Goal: Information Seeking & Learning: Learn about a topic

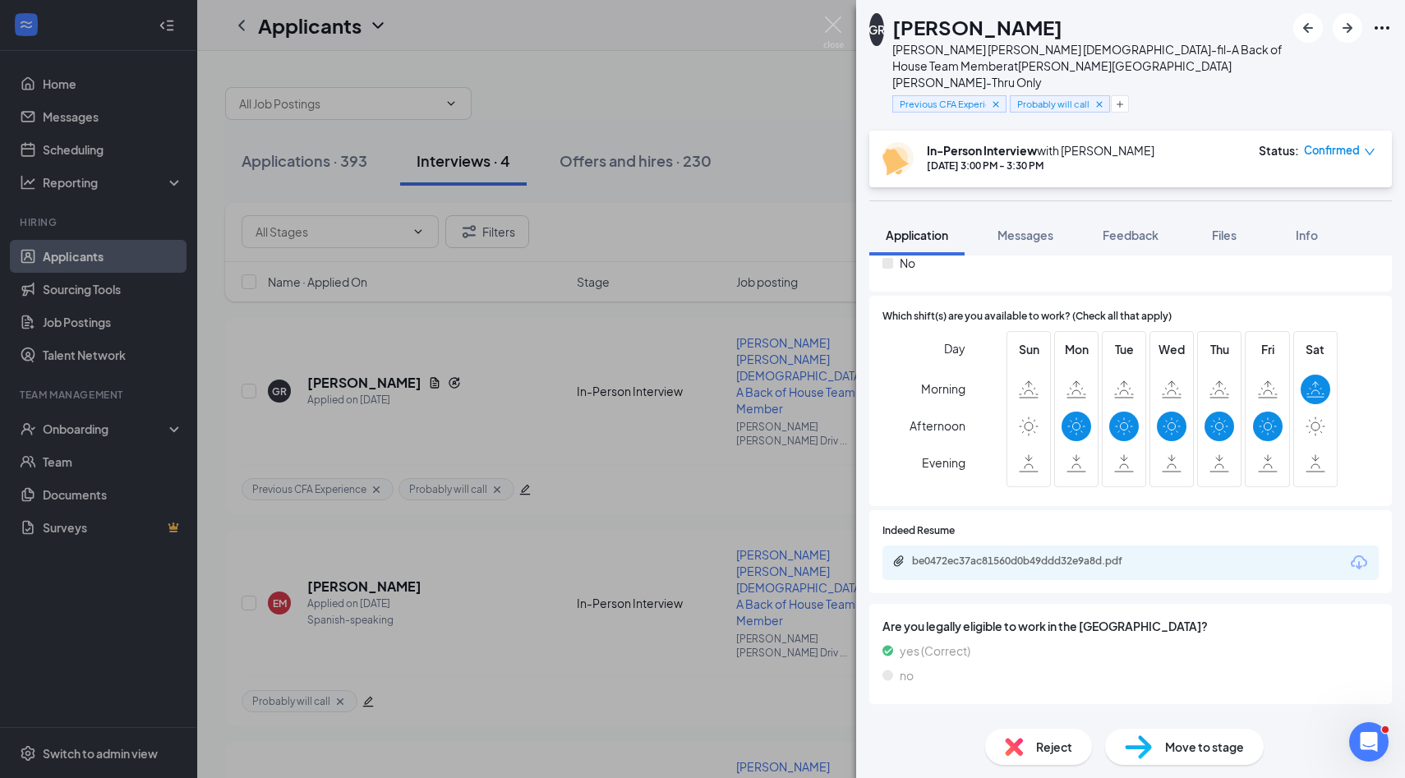
scroll to position [621, 0]
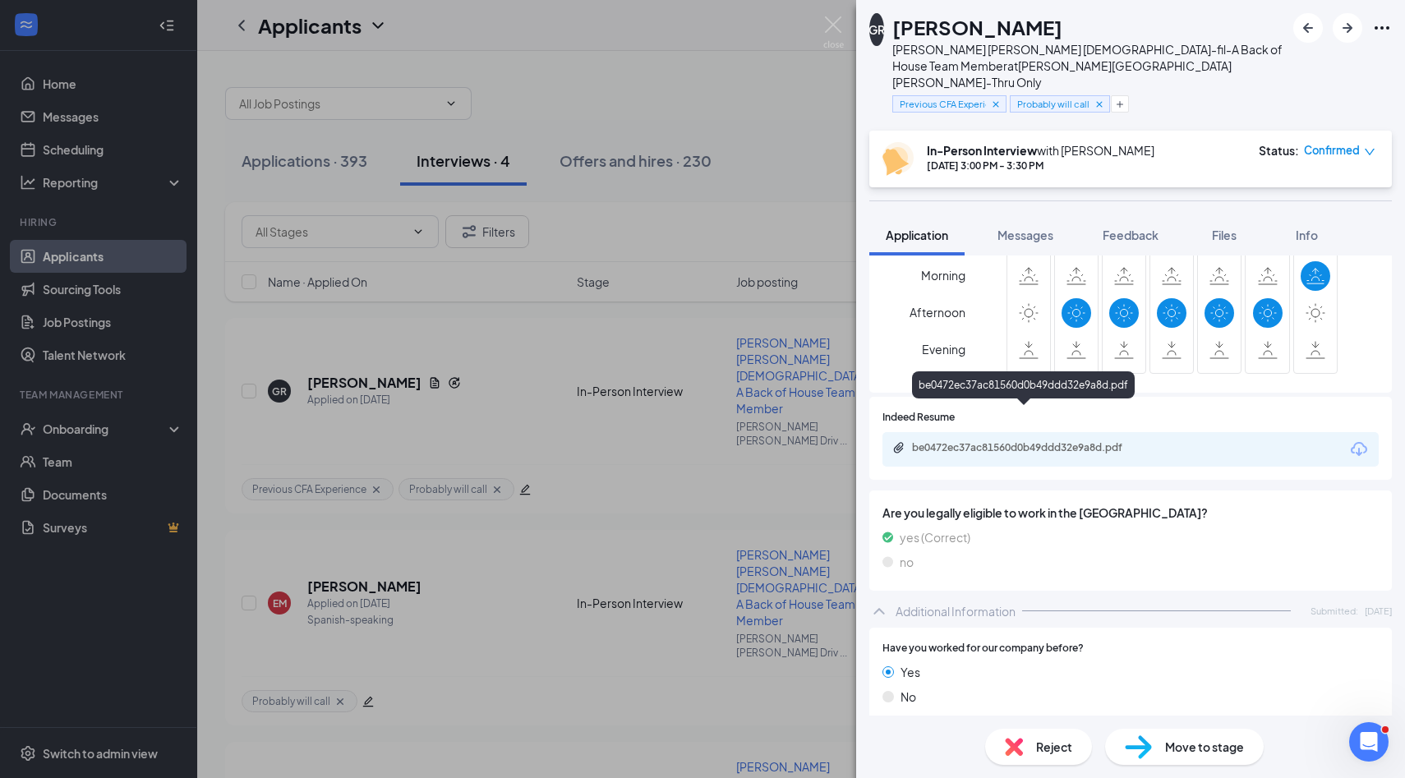
click at [1010, 441] on div "be0472ec37ac81560d0b49ddd32e9a8d.pdf" at bounding box center [1027, 447] width 230 height 13
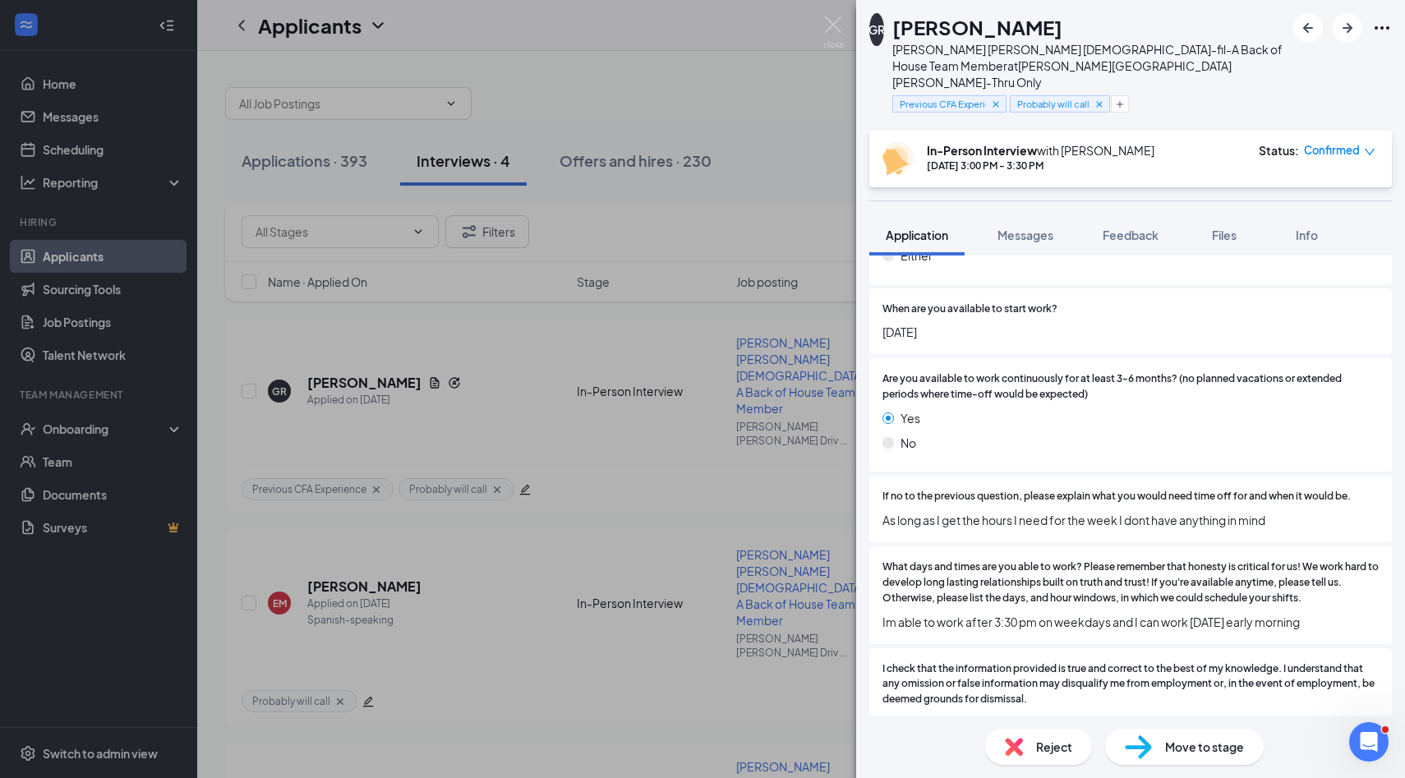
scroll to position [1738, 0]
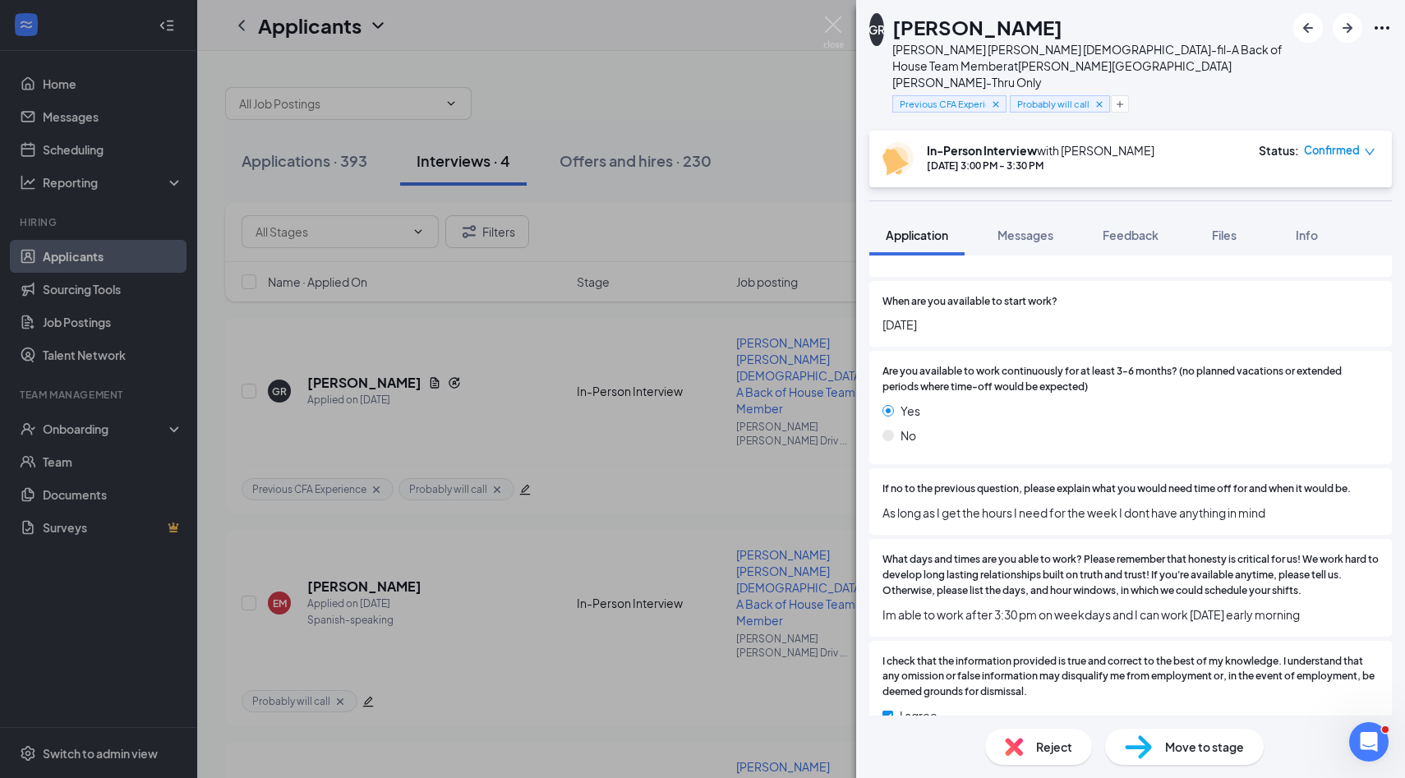
click at [1011, 504] on span "As long as I get the hours I need for the week I dont have anything in mind" at bounding box center [1130, 513] width 496 height 18
click at [1000, 569] on div "What days and times are you able to work? Please remember that honesty is criti…" at bounding box center [1130, 587] width 496 height 71
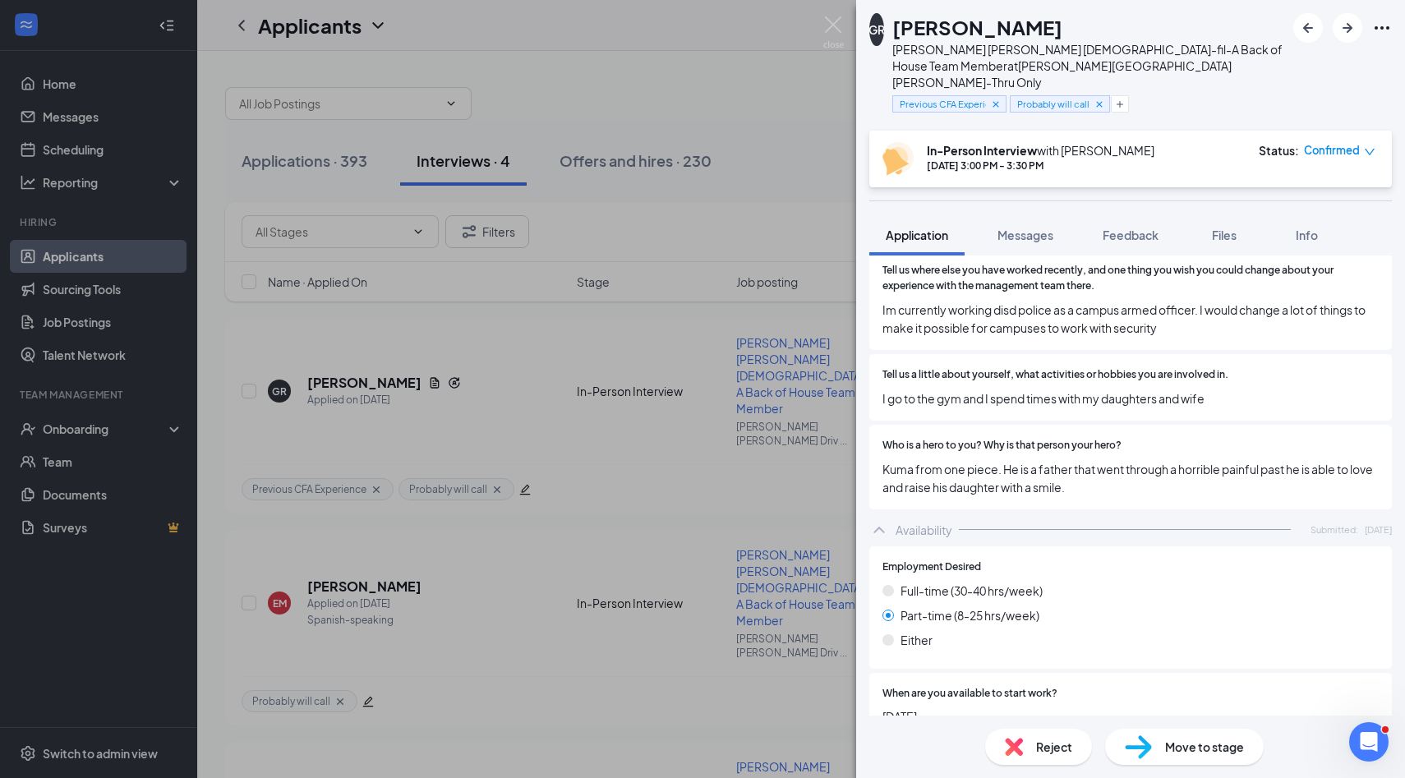
scroll to position [1292, 0]
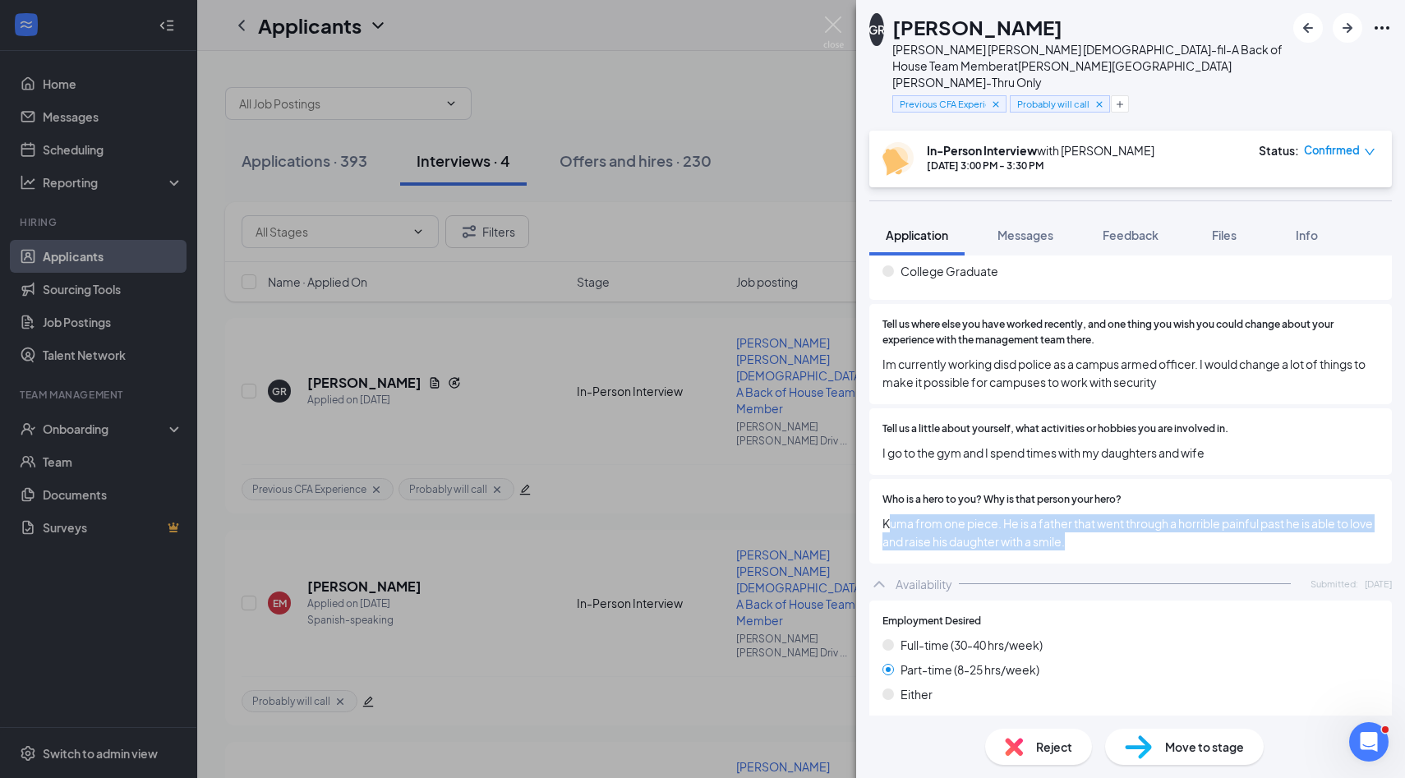
drag, startPoint x: 899, startPoint y: 490, endPoint x: 1255, endPoint y: 508, distance: 356.9
click at [1255, 514] on span "Kuma from one piece. He is a father that went through a horrible painful past h…" at bounding box center [1130, 532] width 496 height 36
drag, startPoint x: 1212, startPoint y: 493, endPoint x: 1226, endPoint y: 511, distance: 22.8
click at [1226, 514] on span "Kuma from one piece. He is a father that went through a horrible painful past h…" at bounding box center [1130, 532] width 496 height 36
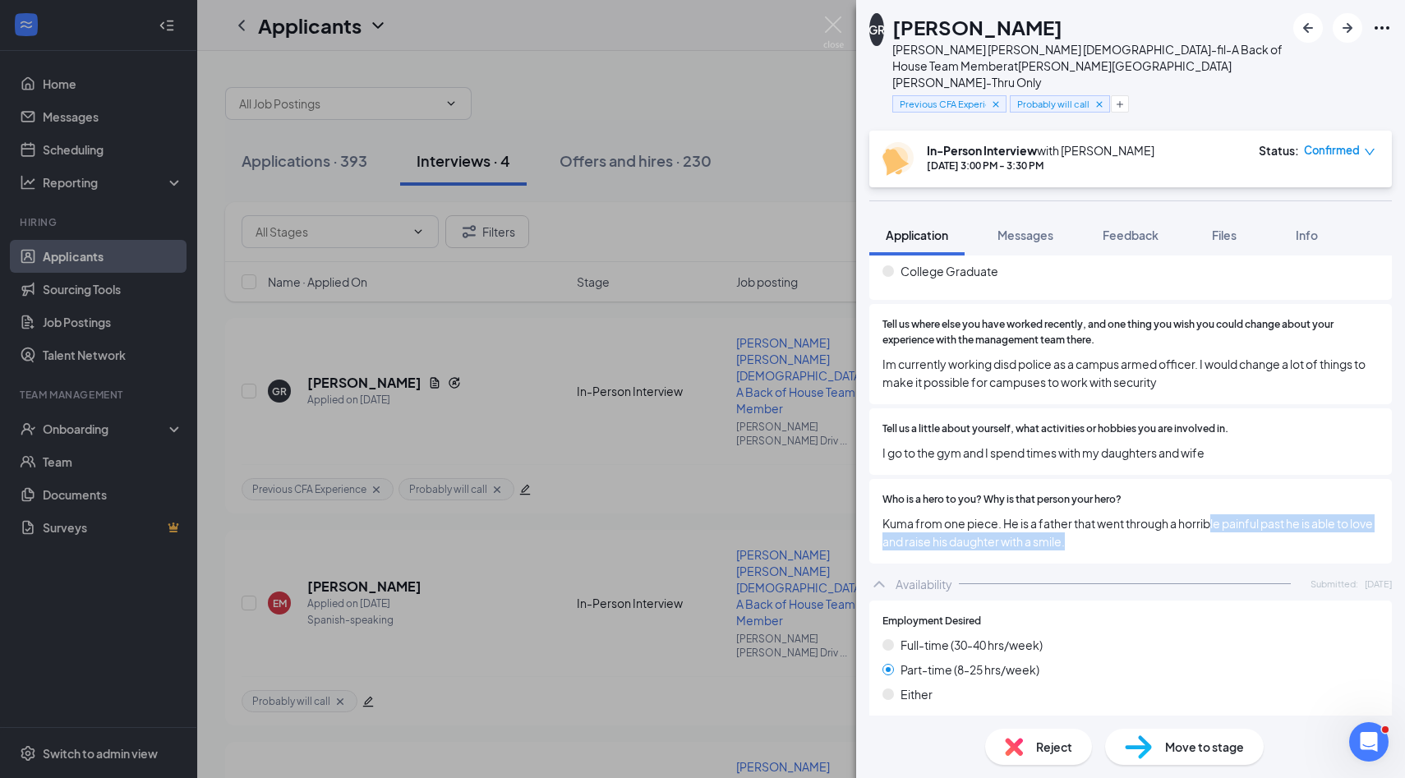
click at [1226, 514] on span "Kuma from one piece. He is a father that went through a horrible painful past h…" at bounding box center [1130, 532] width 496 height 36
drag, startPoint x: 1092, startPoint y: 417, endPoint x: 1281, endPoint y: 421, distance: 189.0
click at [1281, 444] on span "I go to the gym and I spend times with my daughters and wife" at bounding box center [1130, 453] width 496 height 18
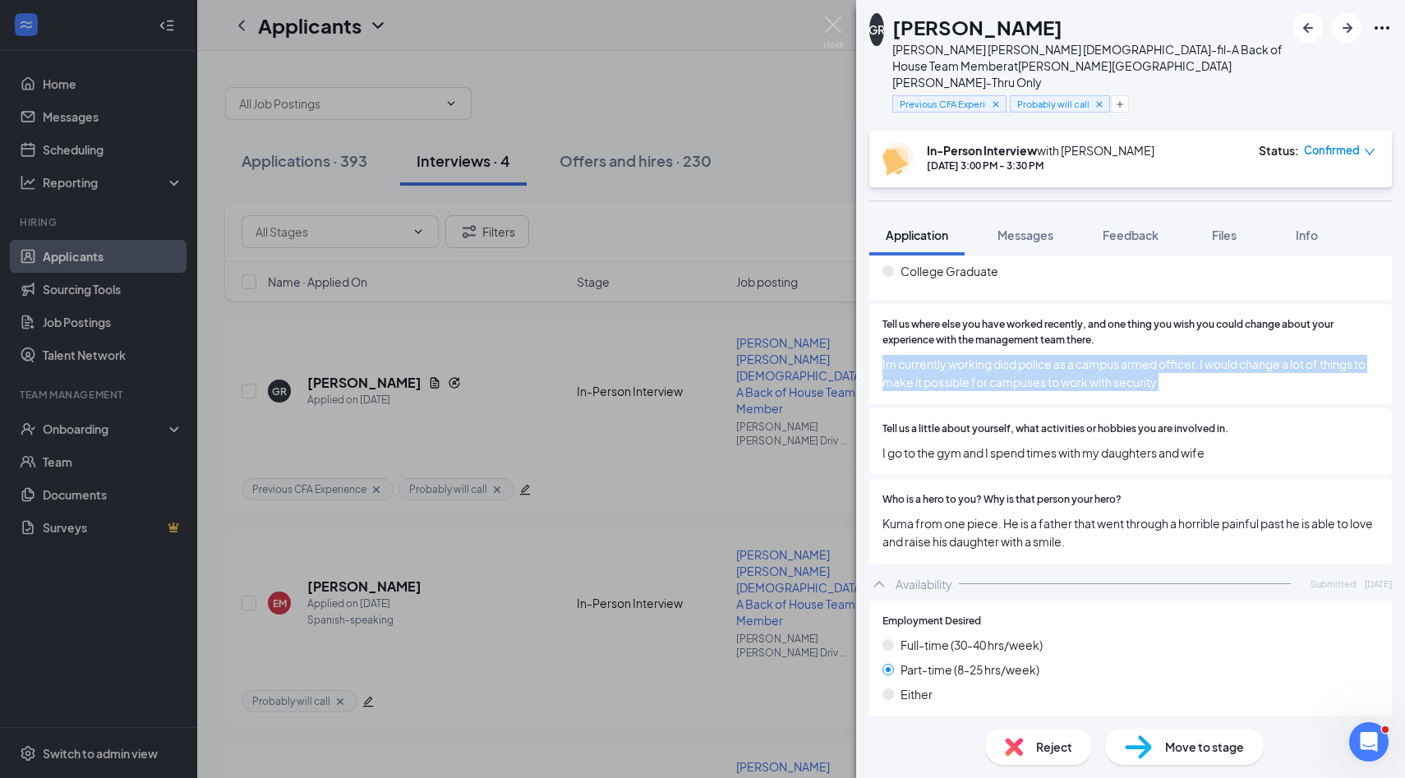
drag, startPoint x: 1022, startPoint y: 317, endPoint x: 1227, endPoint y: 381, distance: 215.1
click at [1227, 381] on div "Have you worked for our company before? Yes No If yes, which location and when?…" at bounding box center [1130, 261] width 522 height 611
click at [1227, 408] on div "Tell us a little about yourself, what activities or hobbies you are involved in…" at bounding box center [1130, 441] width 522 height 67
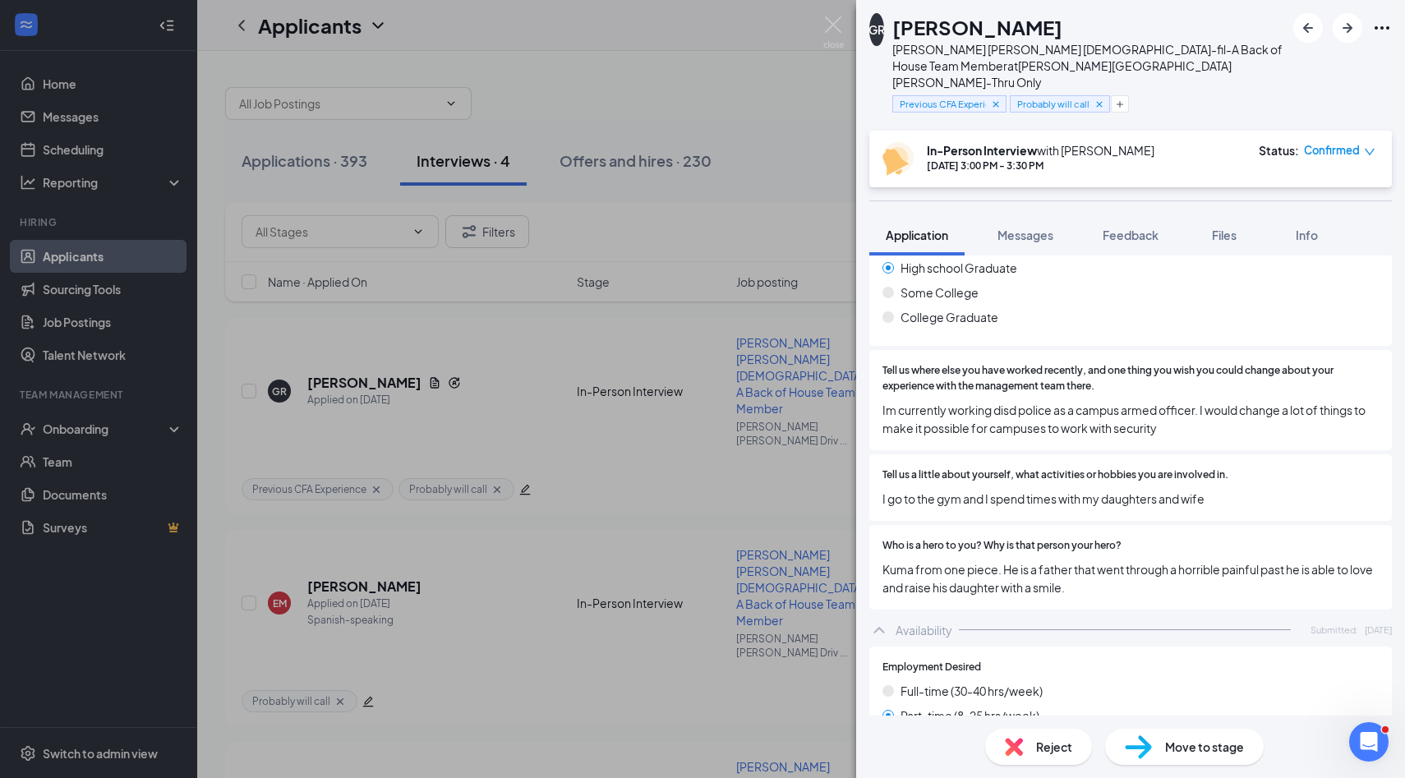
scroll to position [1234, 0]
